Goal: Task Accomplishment & Management: Use online tool/utility

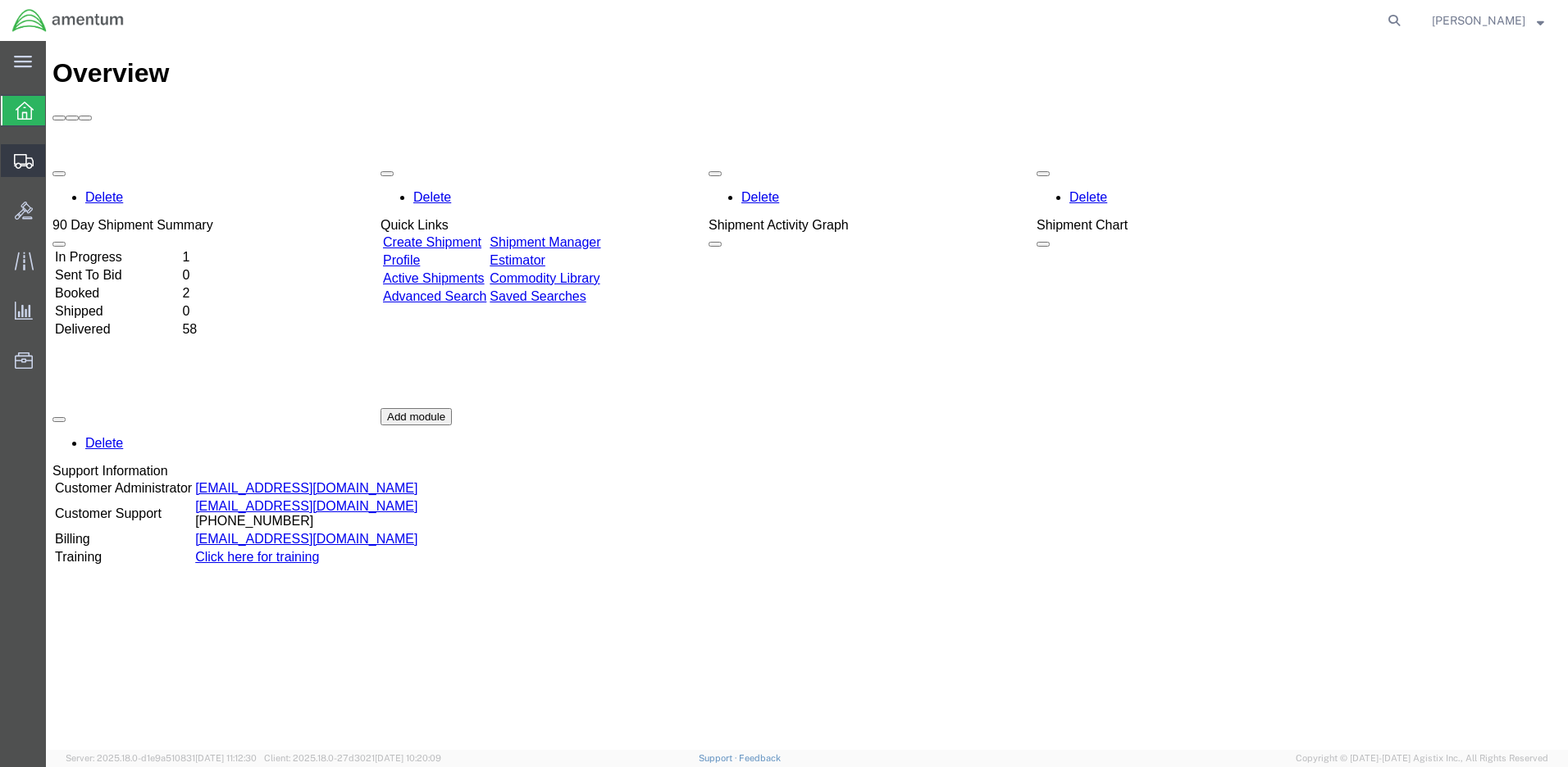
click at [0, 0] on span "Create Shipment" at bounding box center [0, 0] width 0 height 0
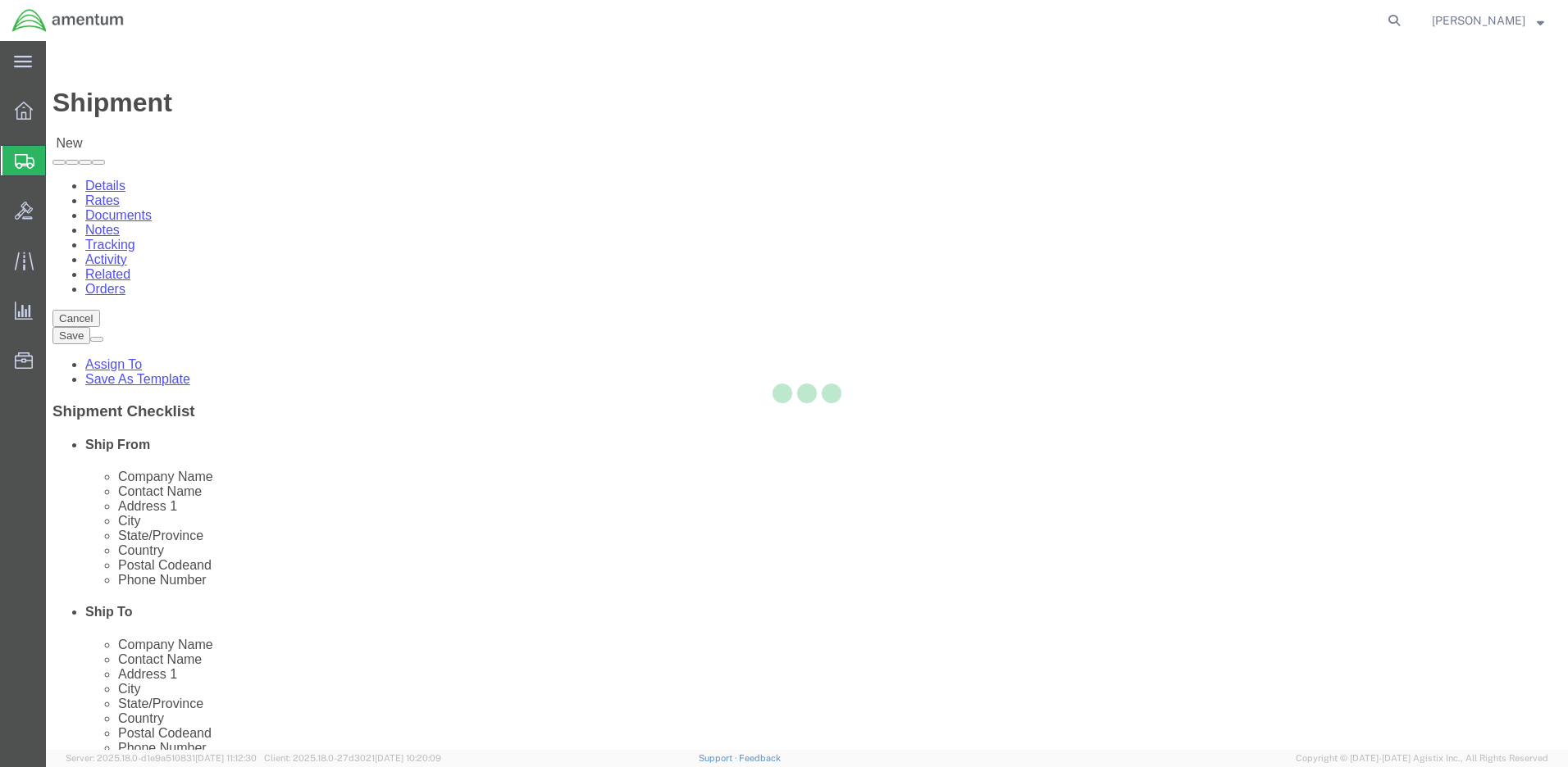
select select
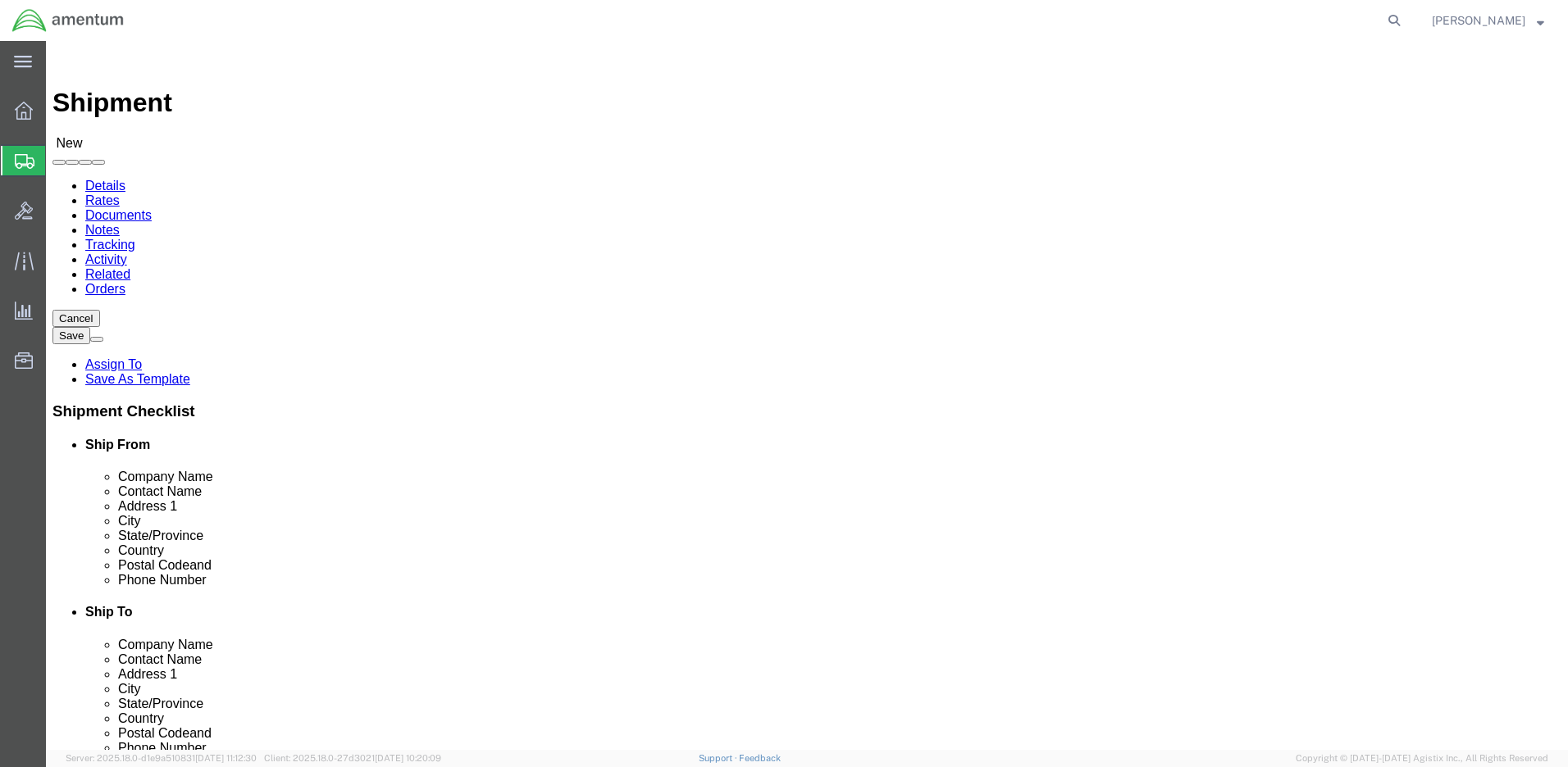
click body "Shipment New Details Rates Documents Notes Tracking Activity Related Orders Can…"
select select "MYPROFILE"
select select "WA"
click input "text"
type input "[PERSON_NAME]"
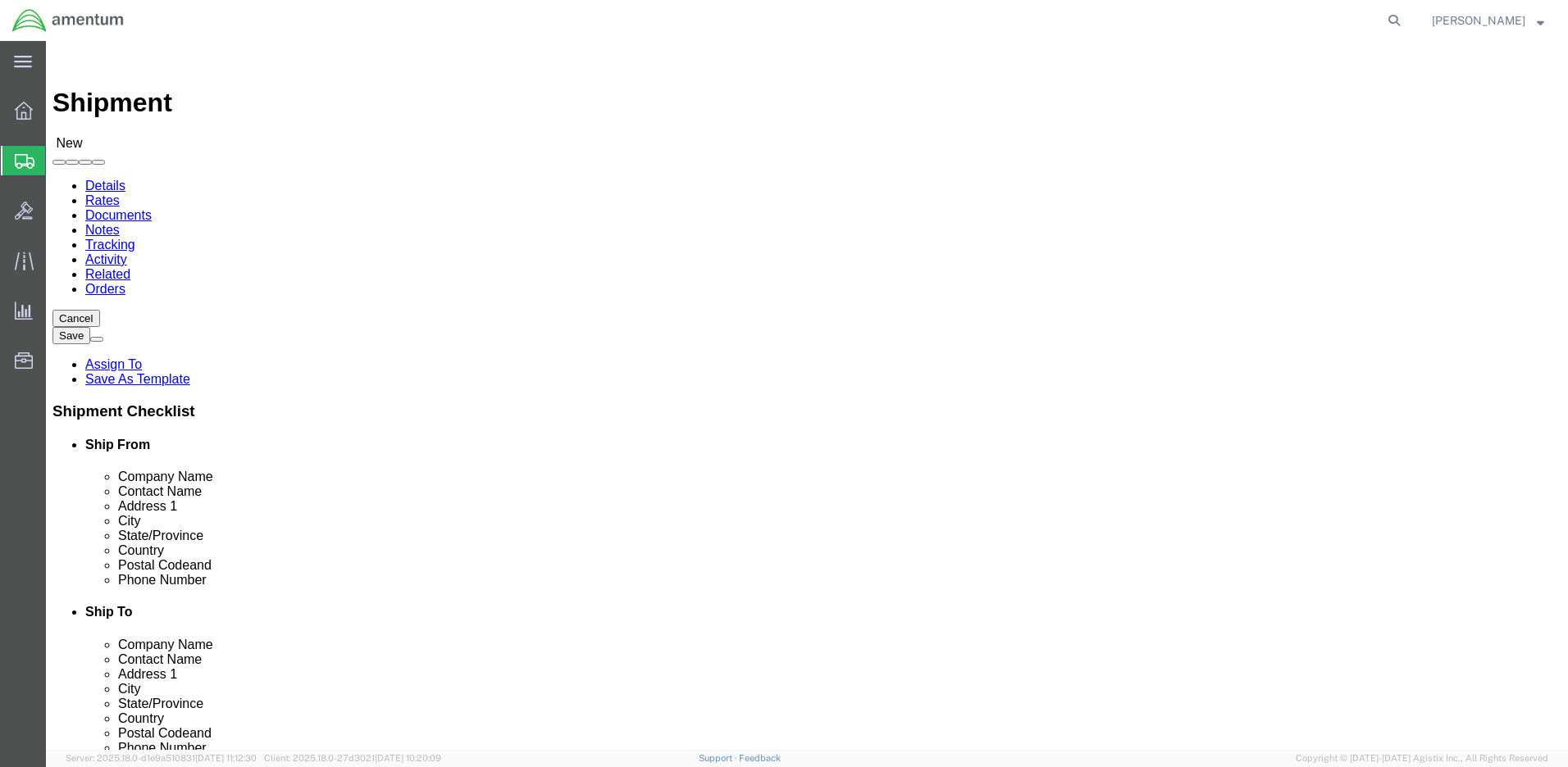
click p "- Army AASF Amentum - ([PERSON_NAME]) Army AASF, Building 1183, [PERSON_NAME][G…"
select select "[GEOGRAPHIC_DATA]"
drag, startPoint x: 323, startPoint y: 338, endPoint x: 215, endPoint y: 339, distance: 108.0
click div "[PERSON_NAME] [PERSON_NAME]"
type input "[PERSON_NAME]"
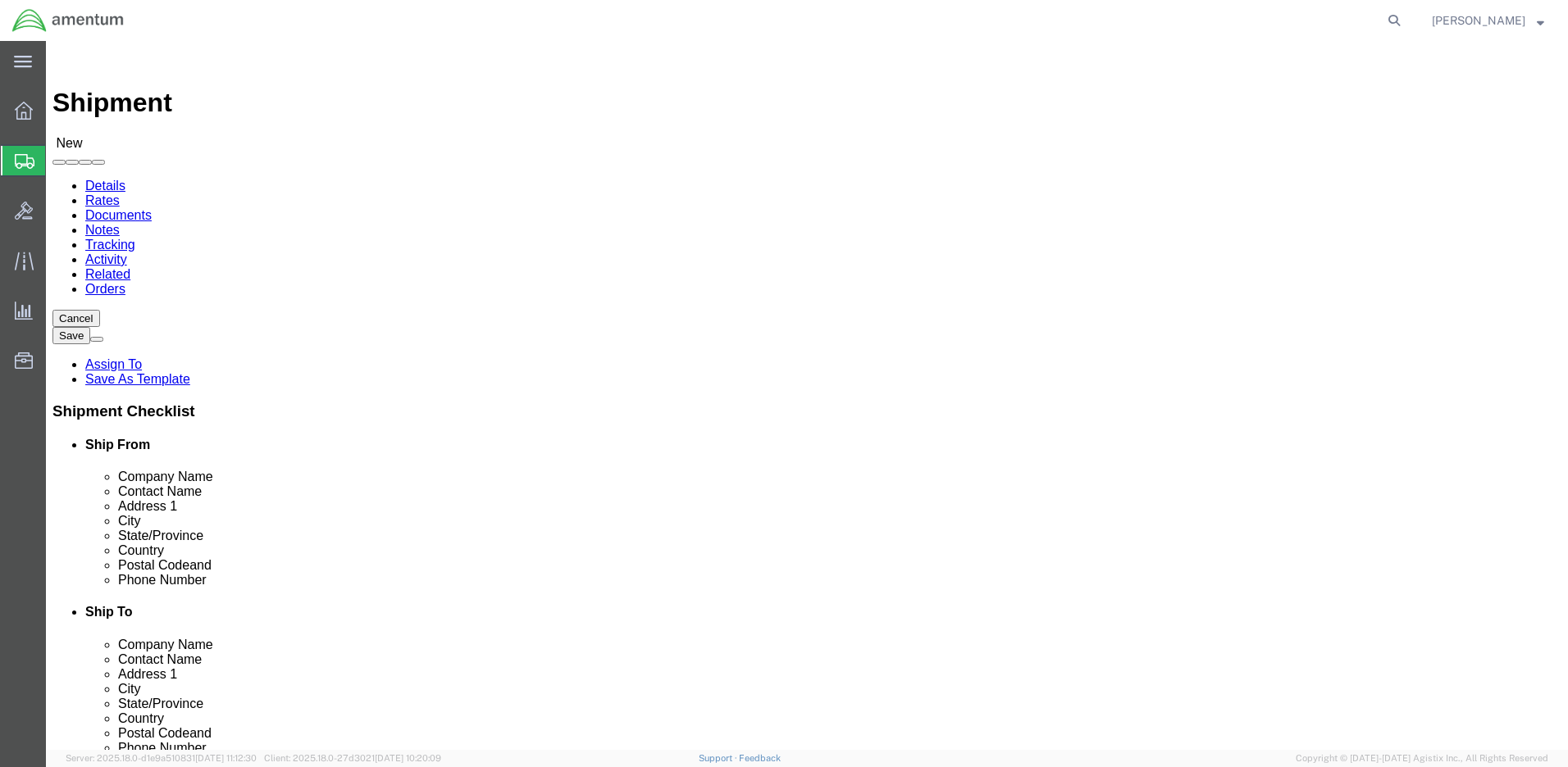
type input "[PERSON_NAME]"
click p "- Army AASF Amentum - ([PERSON_NAME]) Army AASF, Building 1183, [PERSON_NAME][G…"
select select "[GEOGRAPHIC_DATA]"
drag, startPoint x: 330, startPoint y: 340, endPoint x: 217, endPoint y: 342, distance: 113.0
click div "[PERSON_NAME] [PERSON_NAME]"
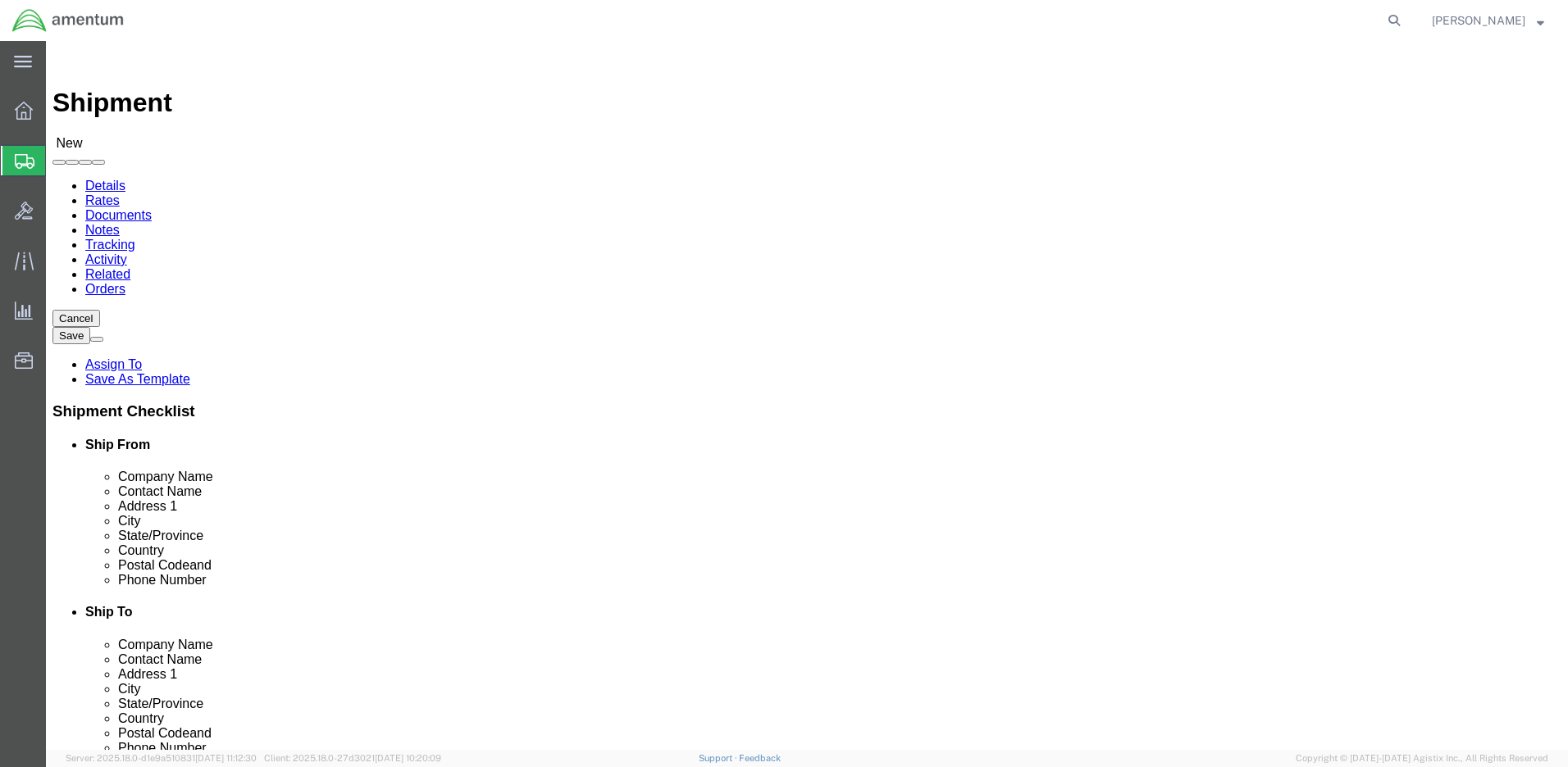
type input "[PERSON_NAME]"
click p "- Army AASF Amentum - ([PERSON_NAME]) Army AASF, Building 1183, [PERSON_NAME][G…"
select select "[GEOGRAPHIC_DATA]"
type input "[PERSON_NAME]"
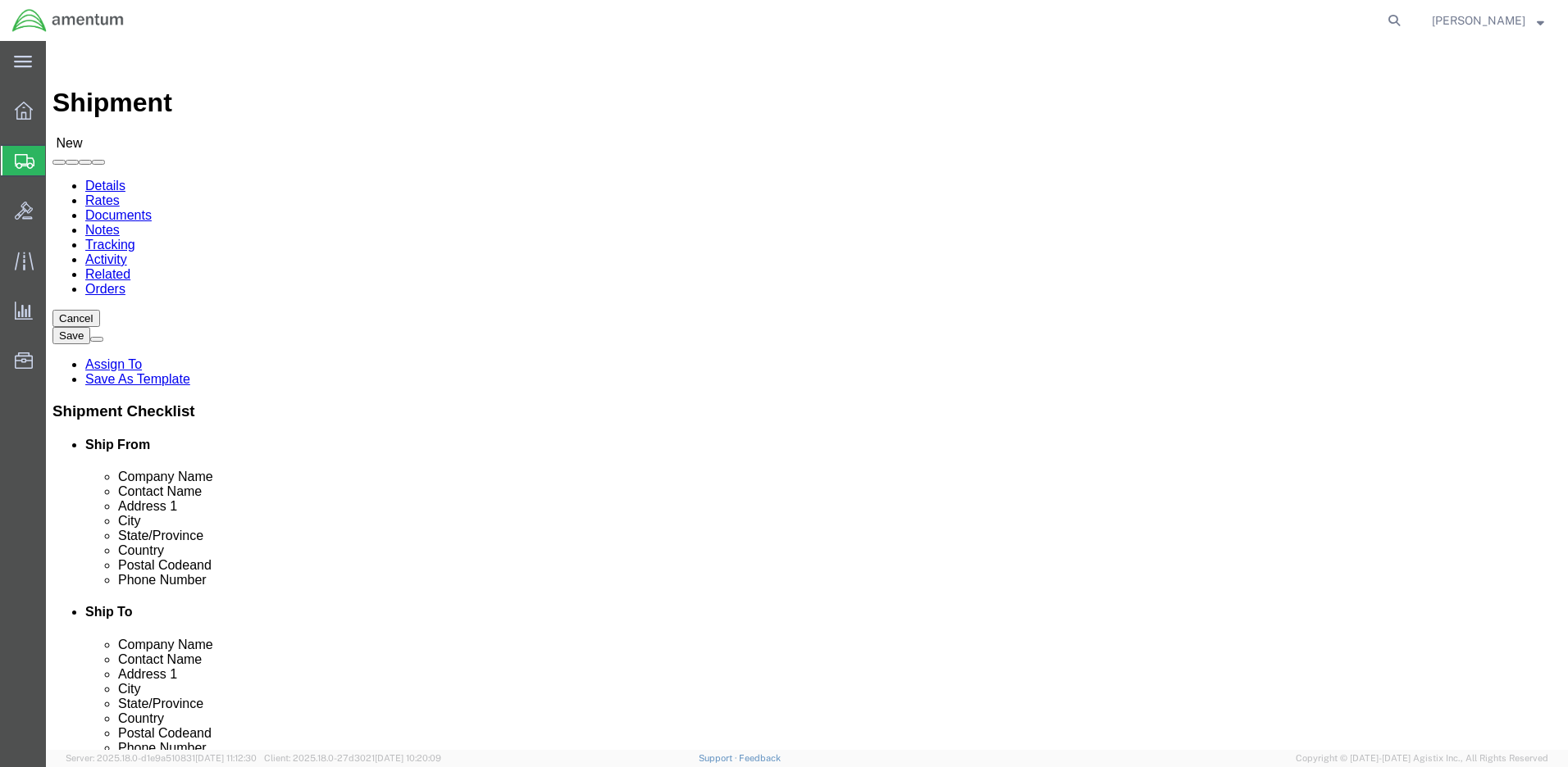
click input "text"
paste input "[PERSON_NAME][EMAIL_ADDRESS][PERSON_NAME][DOMAIN_NAME]"
type input "[PERSON_NAME][EMAIL_ADDRESS][PERSON_NAME][DOMAIN_NAME]"
click input "text"
type input "[PHONE_NUMBER]"
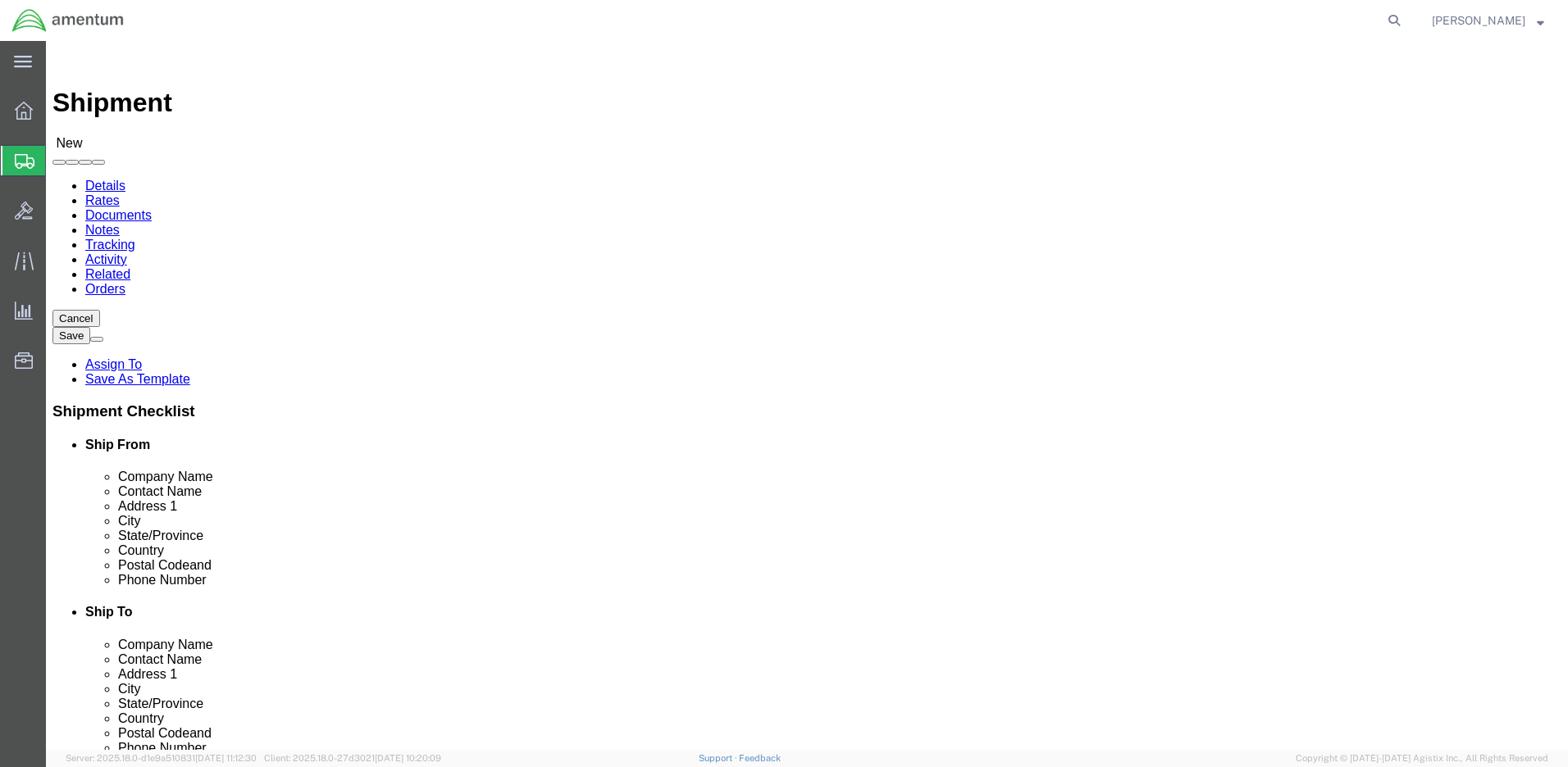
click input "text"
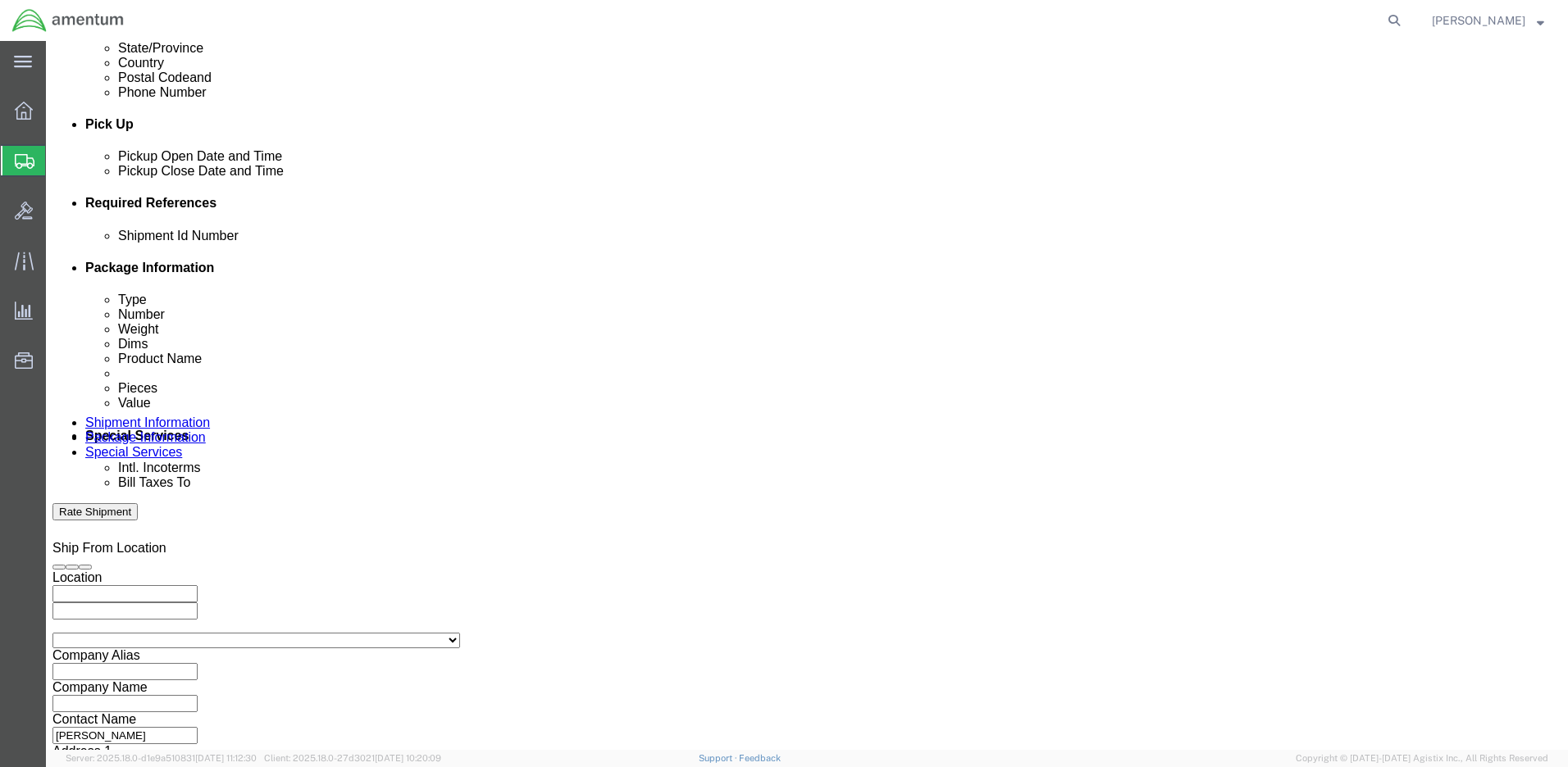
paste input "4999.R.2521.AW.AM.0F.YWKM.00"
type input "4999.R.2521.AW.AM.0F.YWKM.00"
click button "Continue"
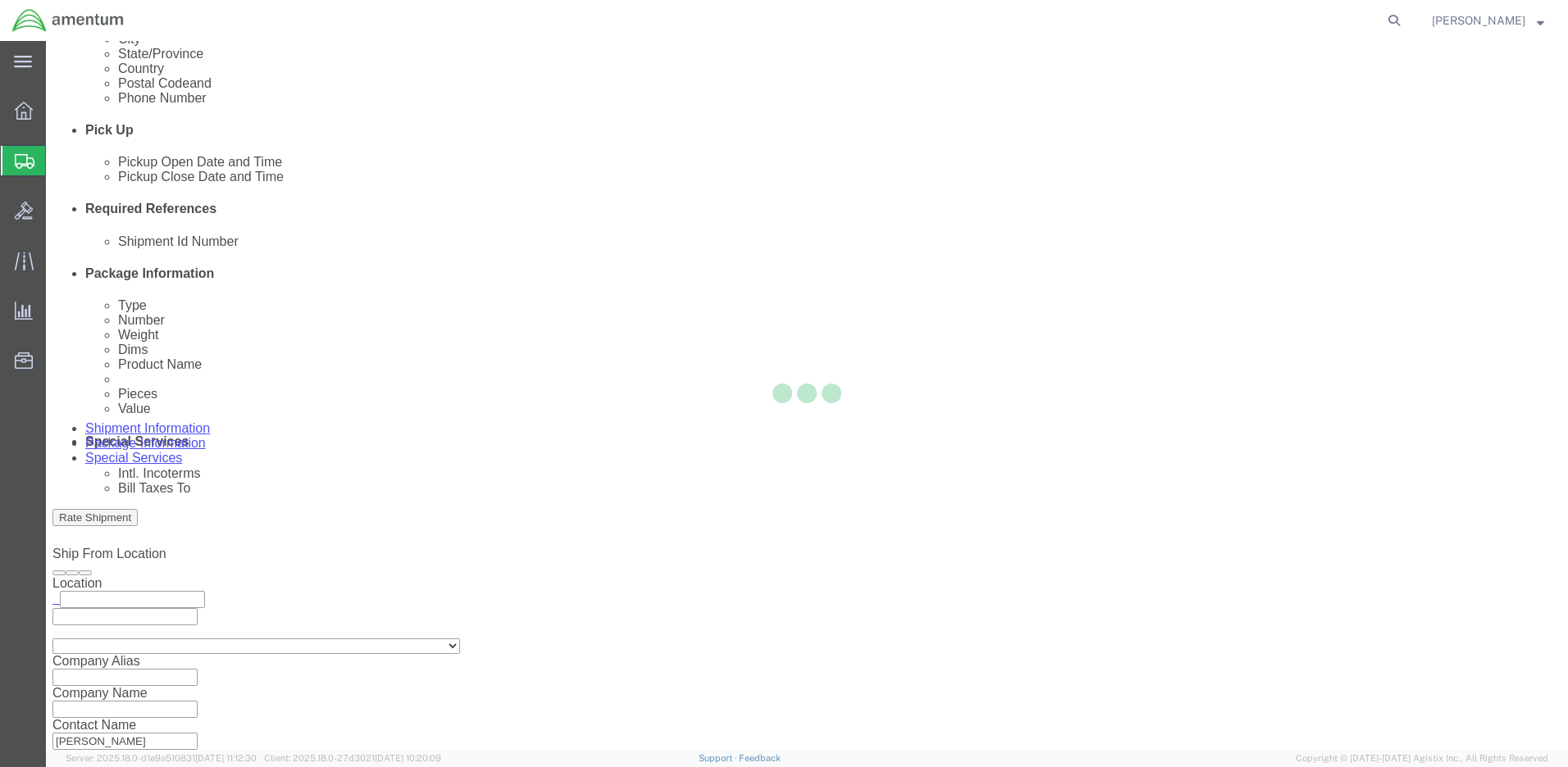
select select "CBOX"
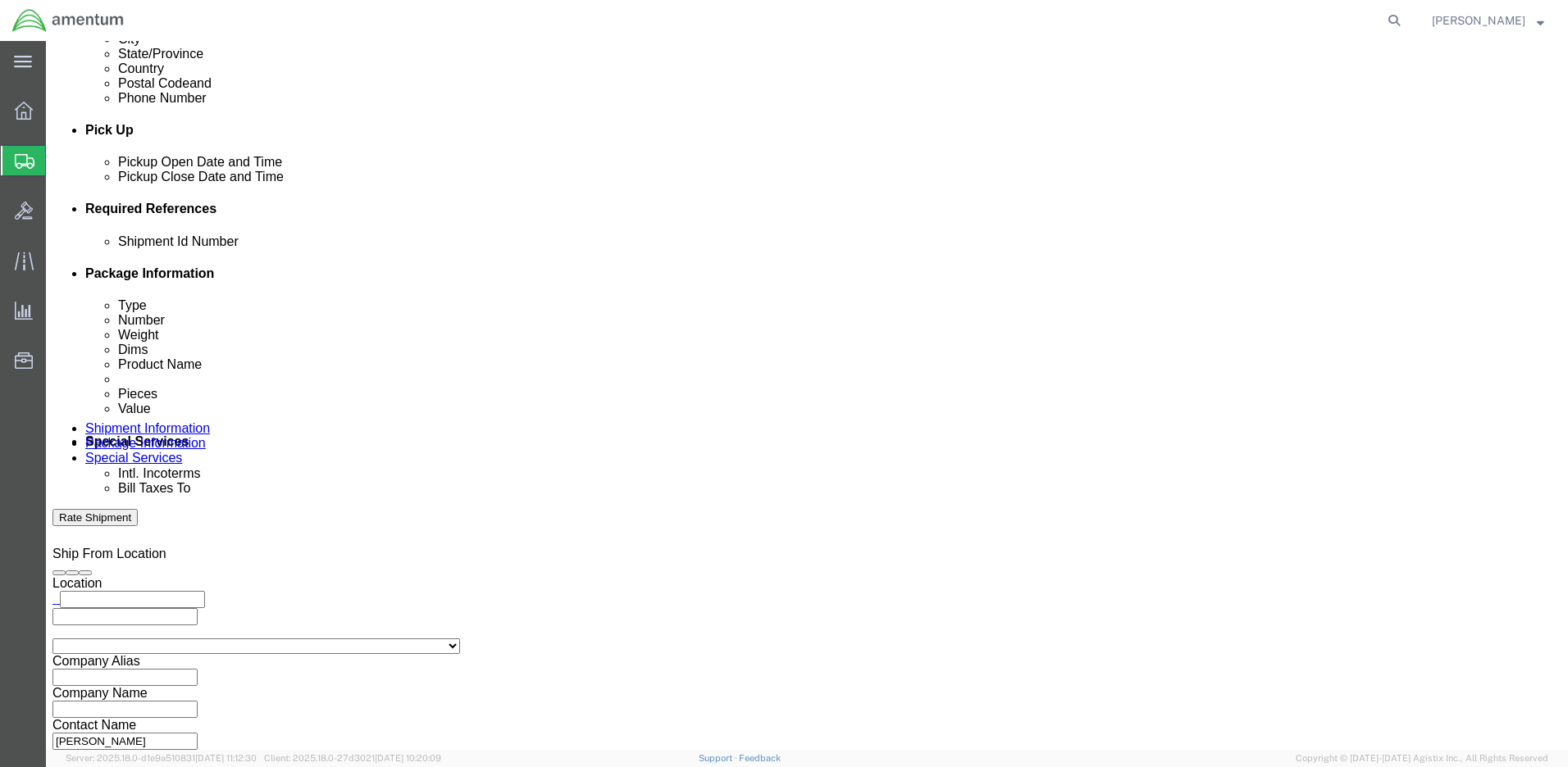
click input "text"
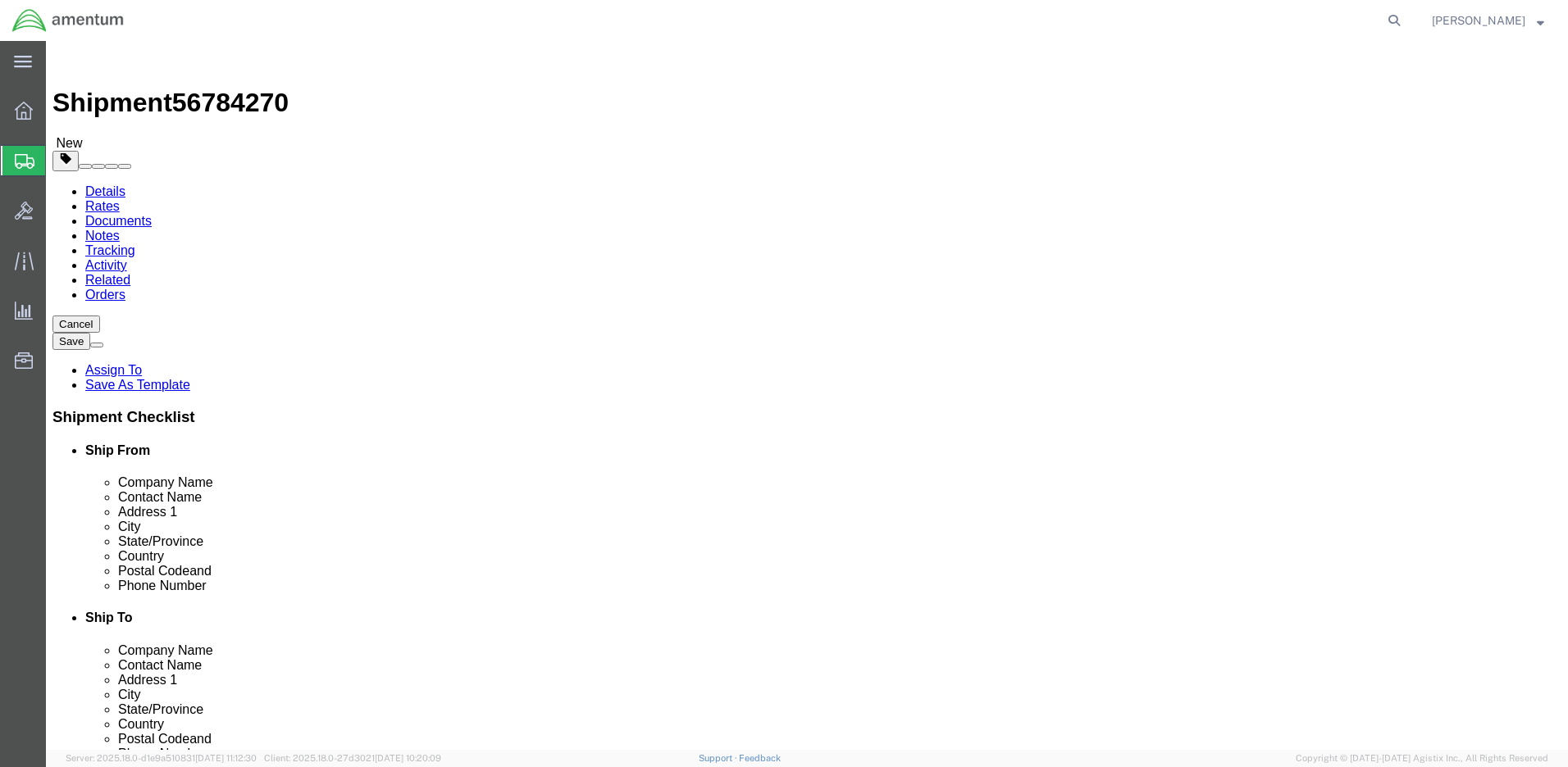
type input "14"
type input "10"
drag, startPoint x: 258, startPoint y: 376, endPoint x: 200, endPoint y: 379, distance: 58.1
click div "Weight 0.00 Select kgs lbs Ship. t°"
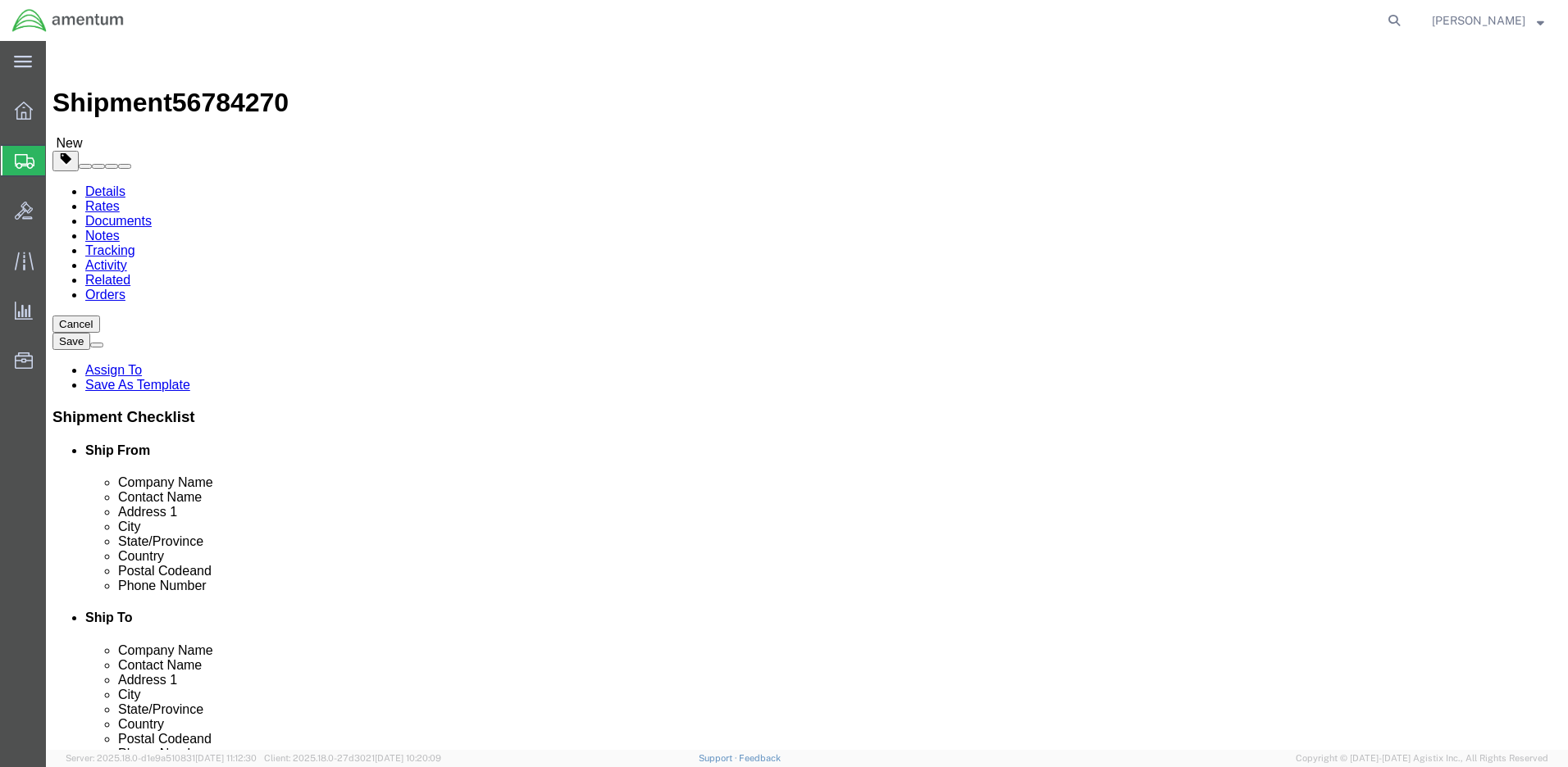
type input "2.5"
click link "Add Content"
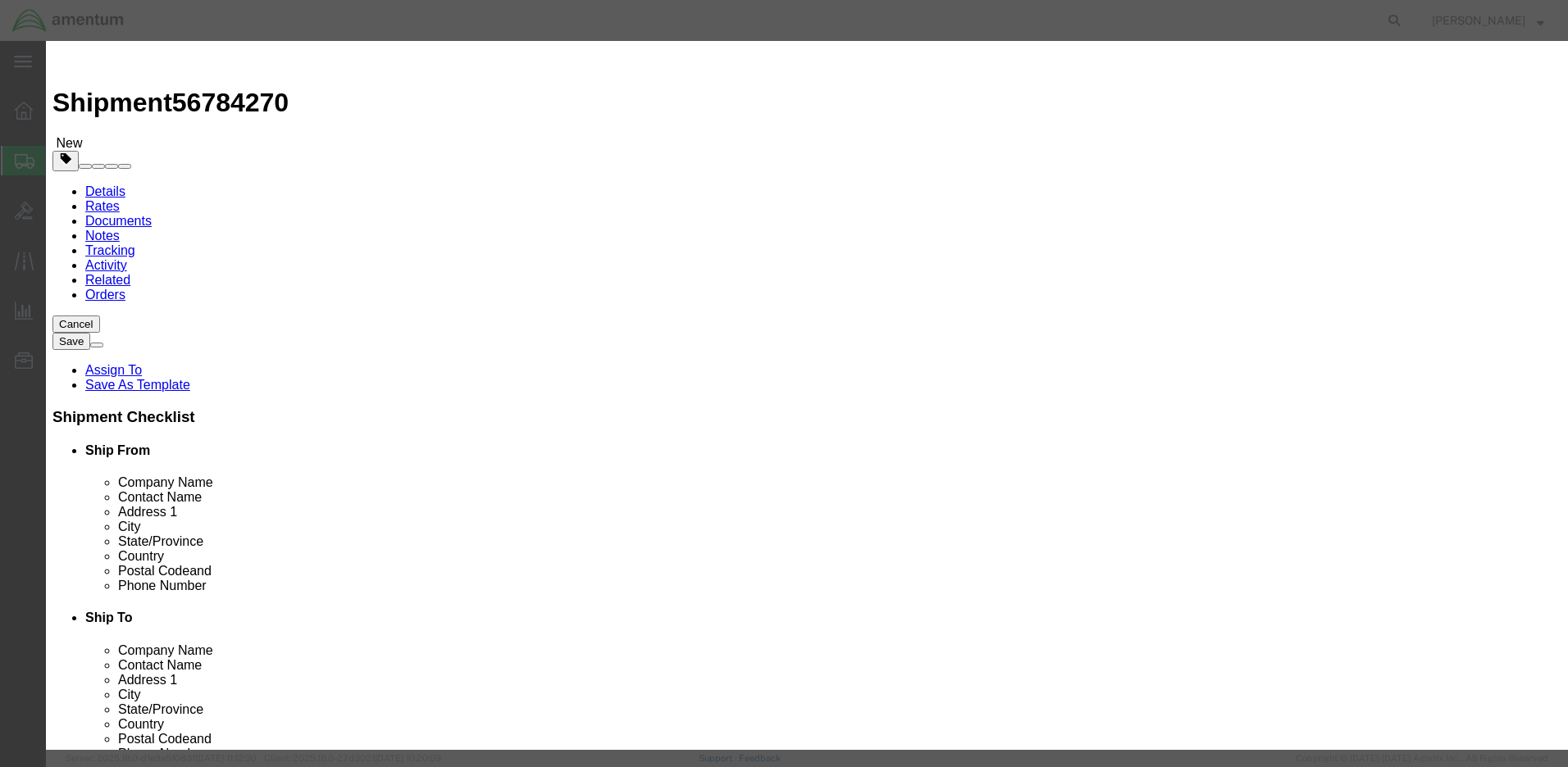
click div "Pieces 0 Select Bag Barrels 100Board Feet Bottle Box Blister Pack Carats Can Ca…"
type input "2"
click input "text"
type input "50"
click input "text"
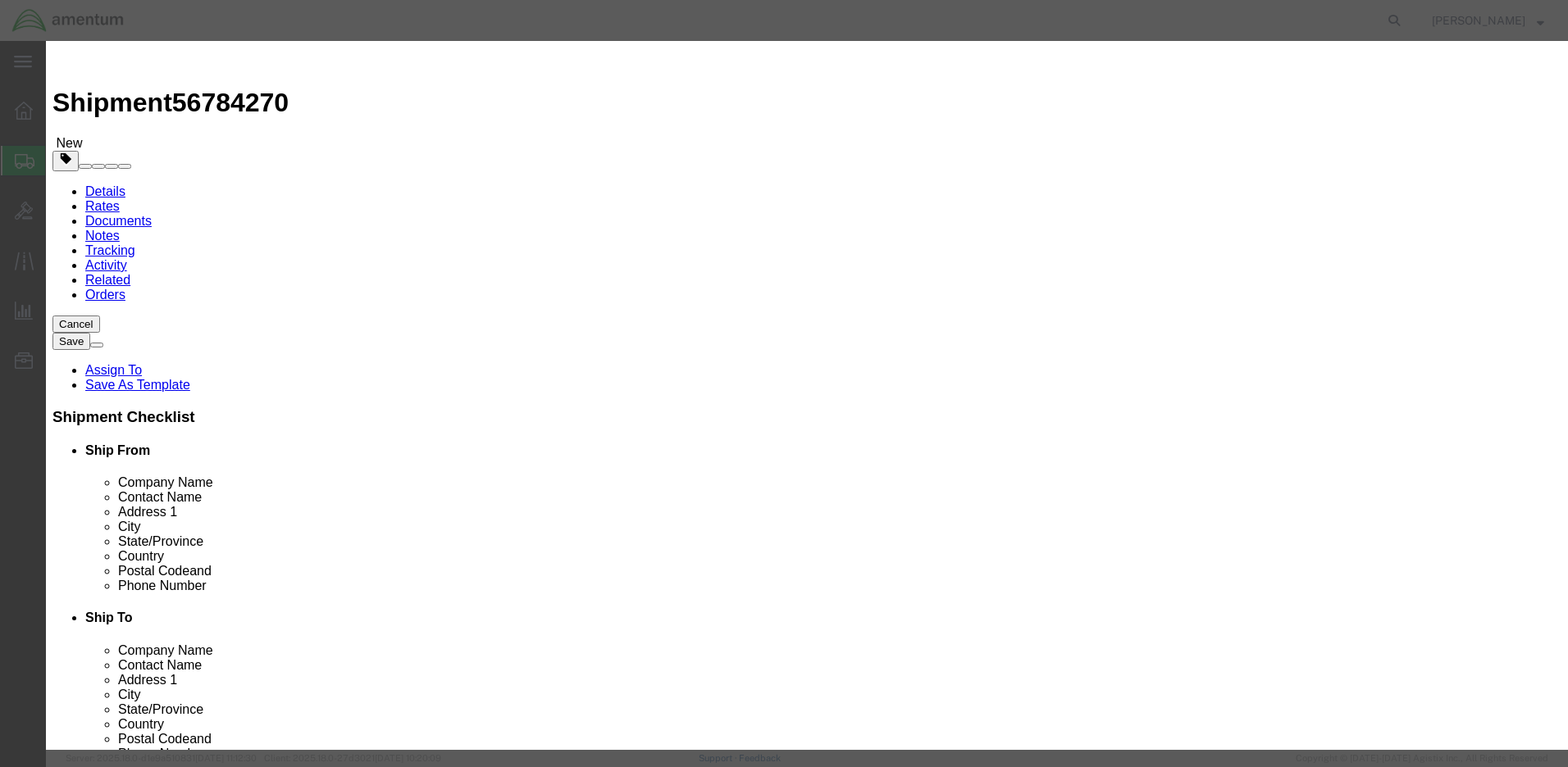
type input "sealant"
click textarea
click div "Add content Commodity library Product Name sealant sealant Pieces 2 Select Bag …"
drag, startPoint x: 775, startPoint y: 538, endPoint x: 632, endPoint y: 553, distance: 143.8
click div "Save & Add Another Save & Close Close"
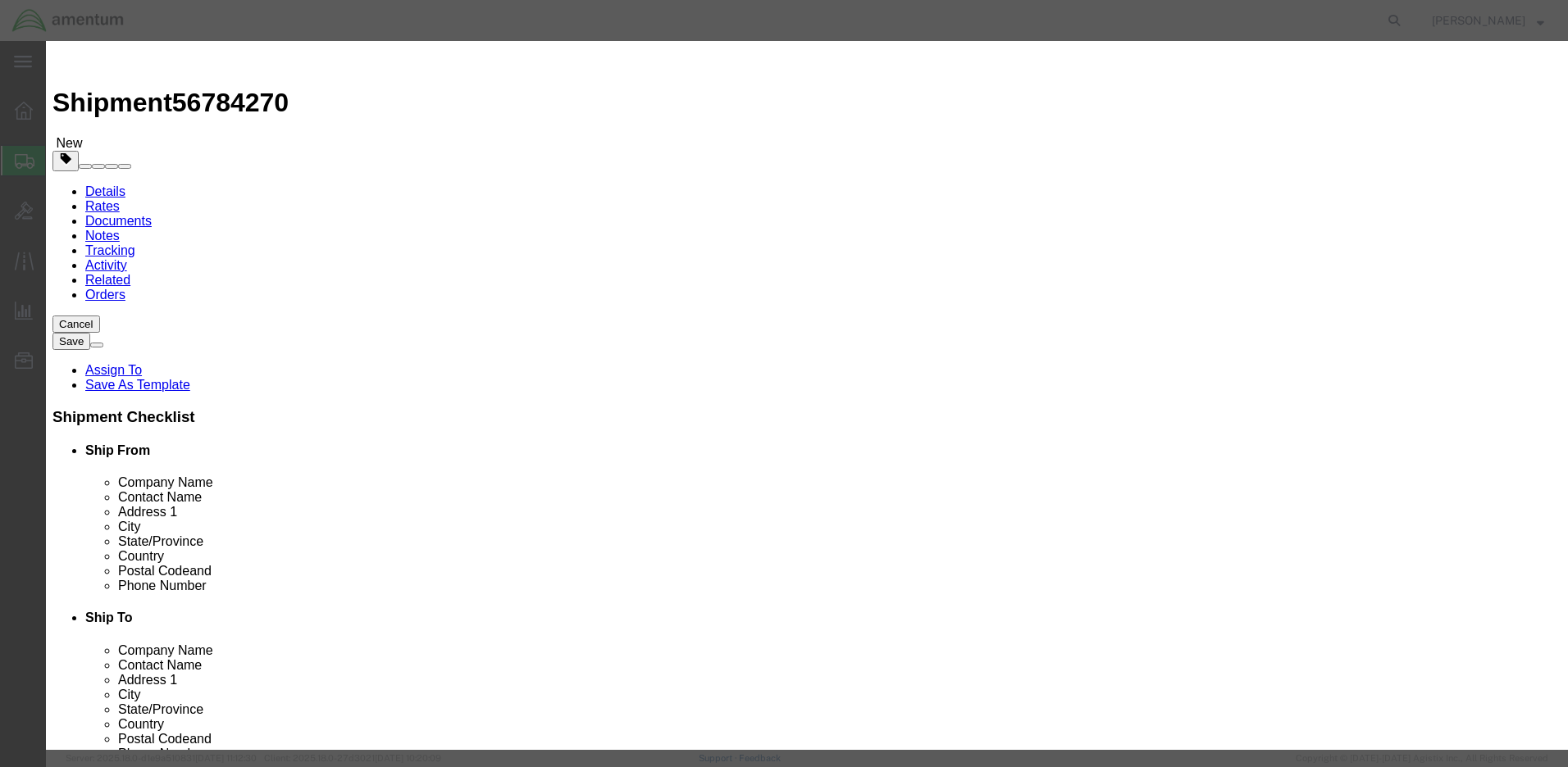
click label
click input "checkbox"
checkbox input "false"
click button "Save & Close"
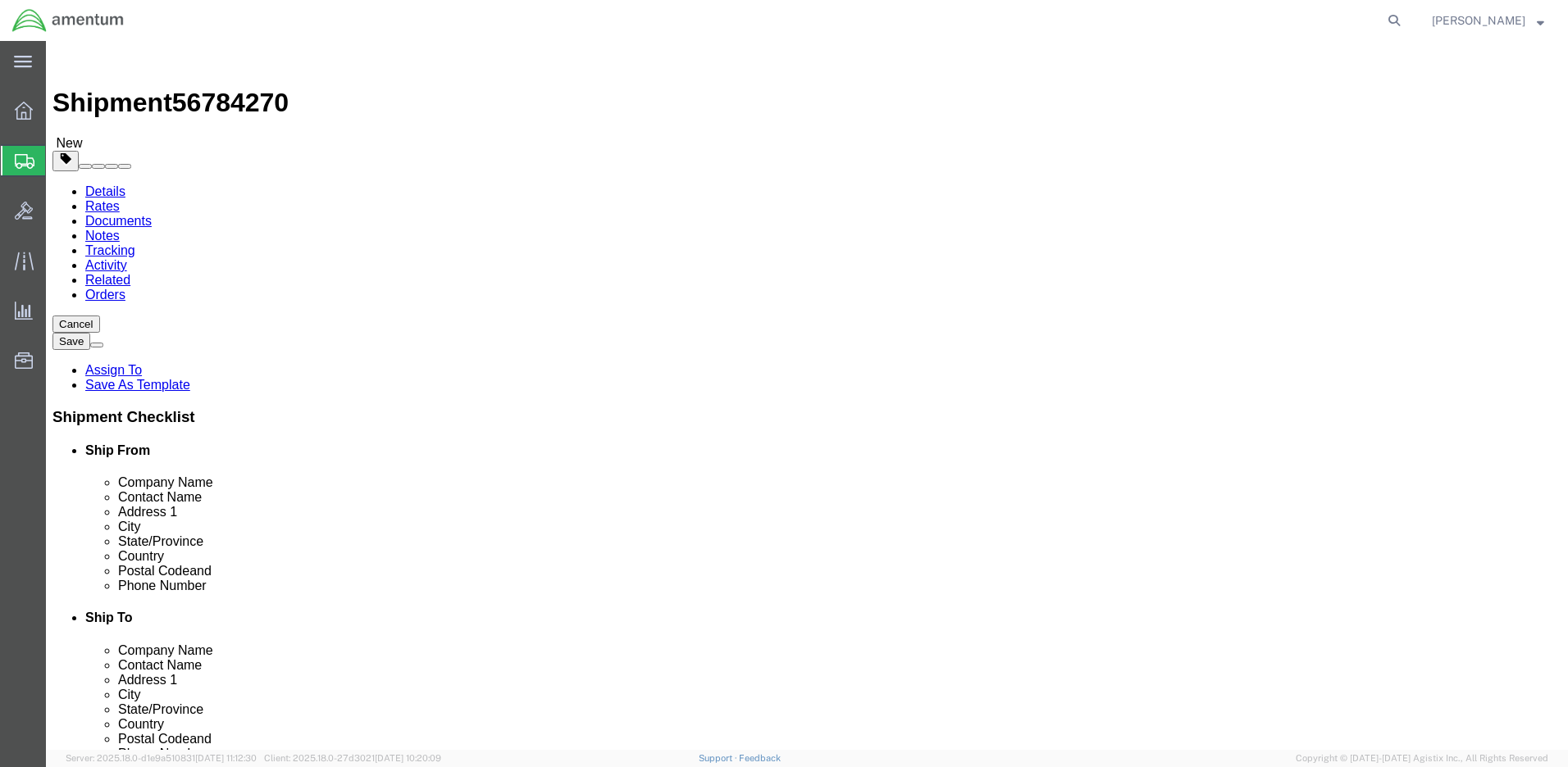
click button "Rate Shipment"
